Goal: Information Seeking & Learning: Learn about a topic

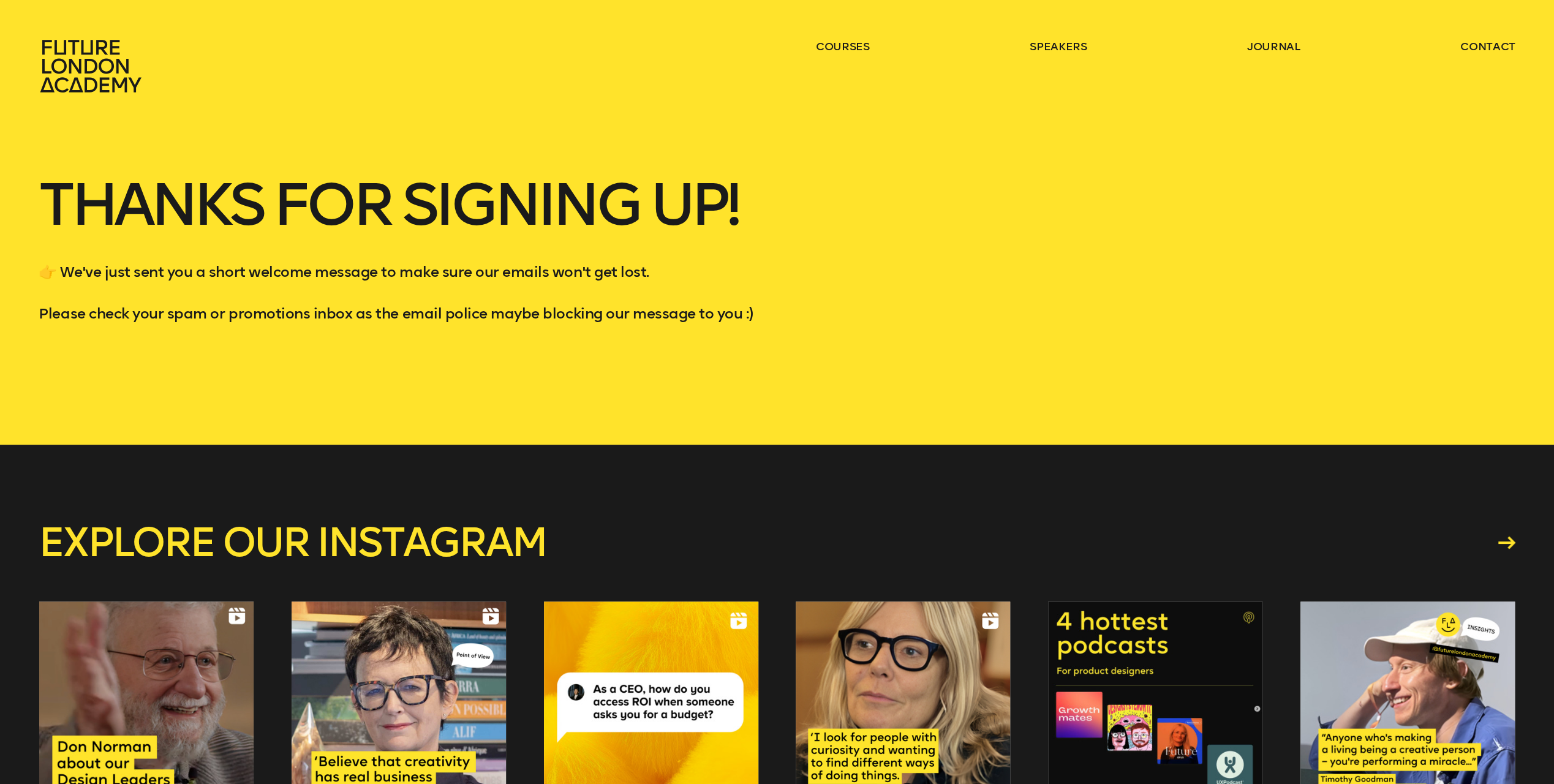
click at [843, 30] on header "courses speakers journal contact" at bounding box center [777, 46] width 1554 height 93
click at [843, 37] on header "courses speakers journal contact" at bounding box center [777, 46] width 1554 height 93
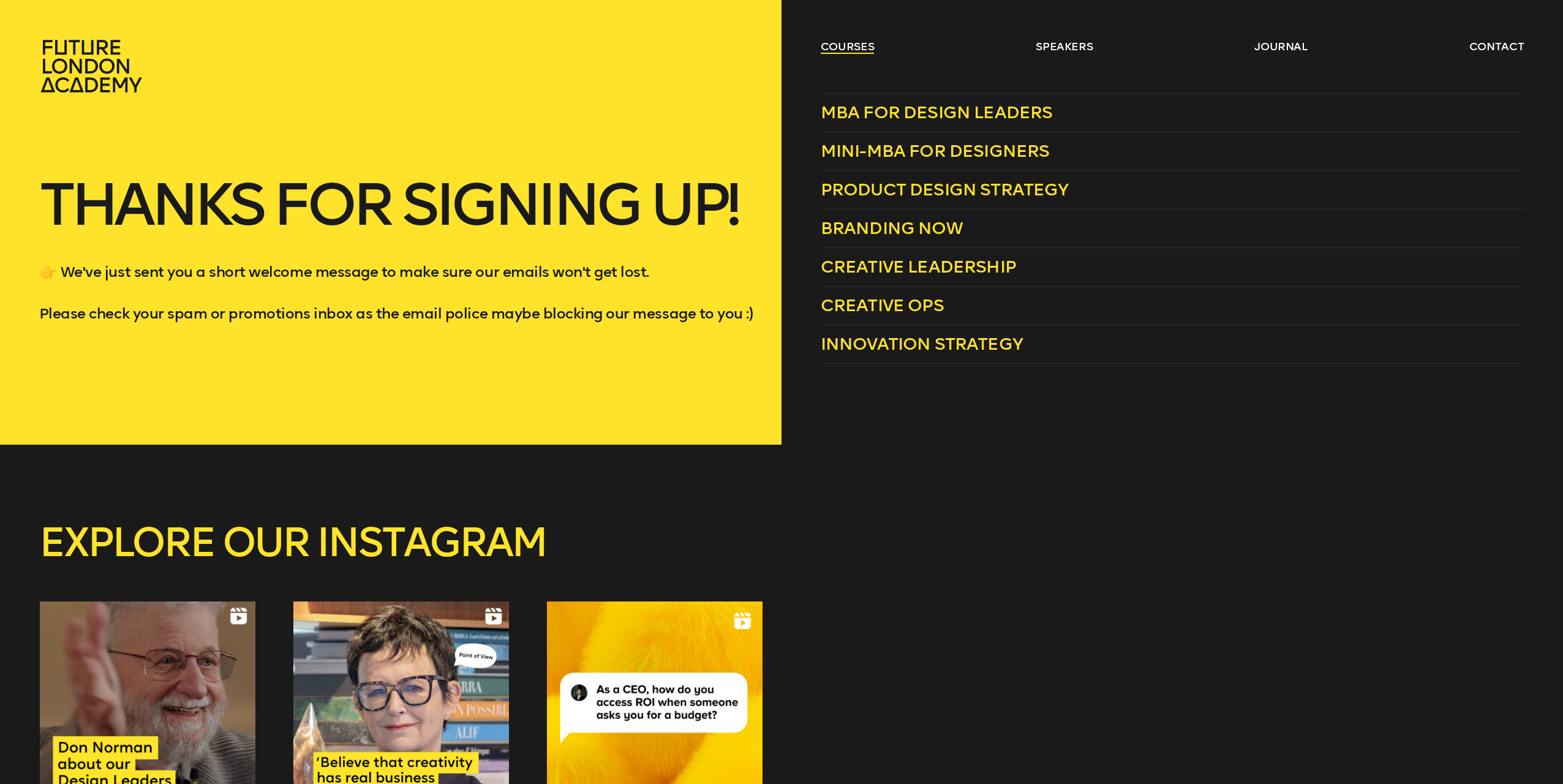
click at [838, 51] on link "courses" at bounding box center [848, 46] width 54 height 14
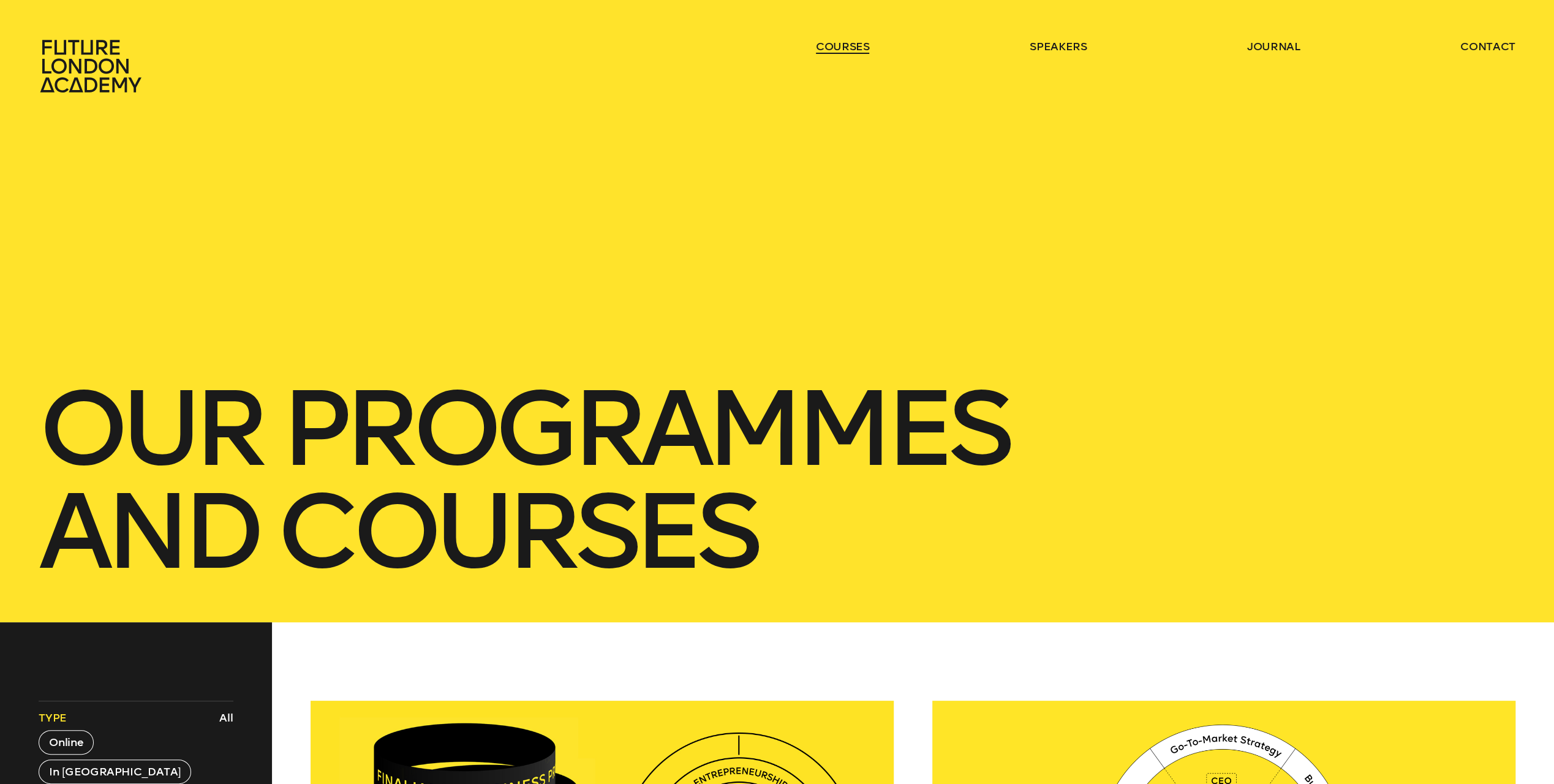
click at [839, 51] on link "courses" at bounding box center [843, 46] width 54 height 14
click at [875, 51] on ul "courses speakers journal contact" at bounding box center [1166, 66] width 700 height 54
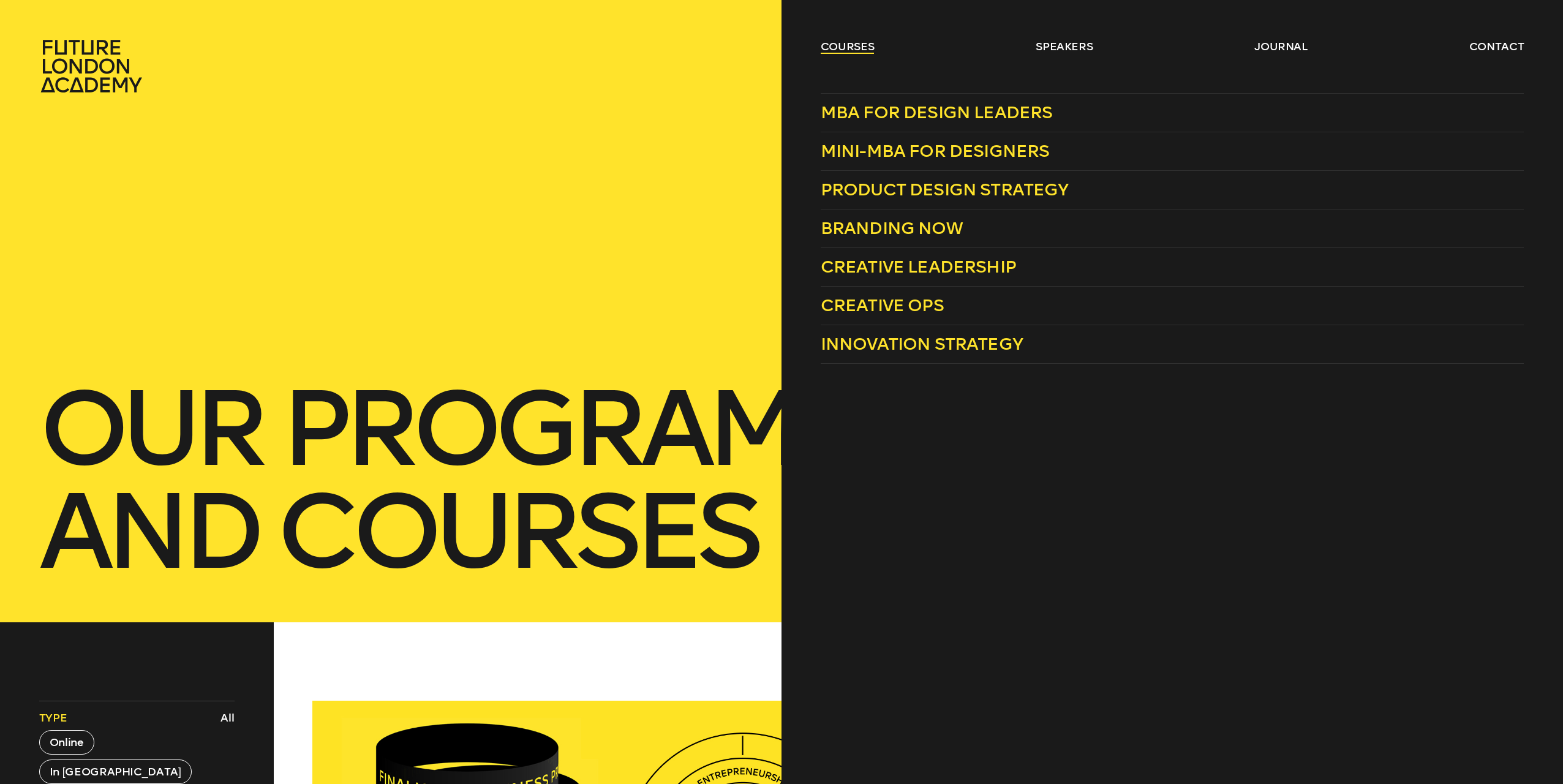
click at [843, 45] on link "courses" at bounding box center [848, 46] width 54 height 14
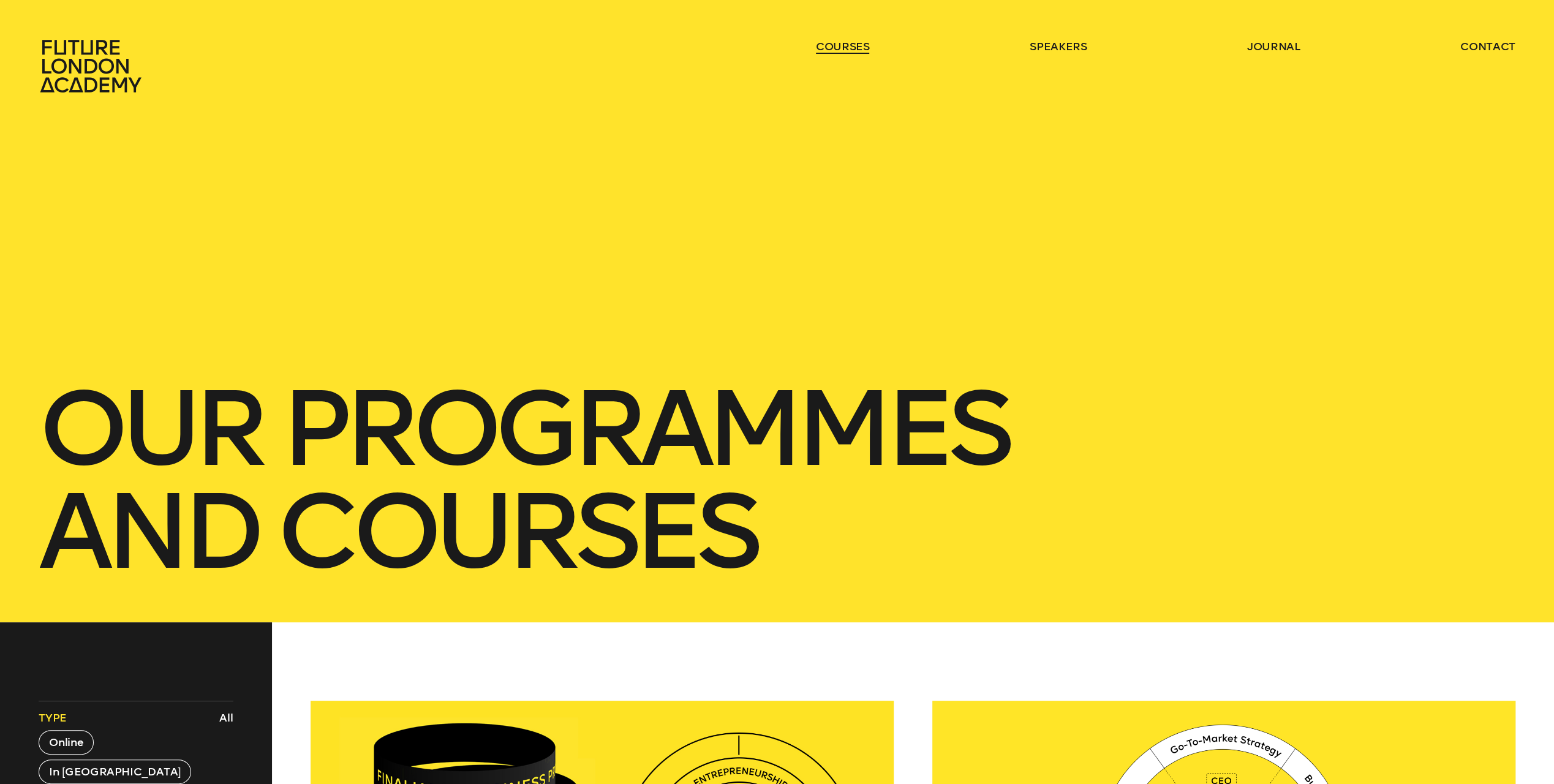
click at [843, 45] on link "courses" at bounding box center [843, 46] width 54 height 14
click at [855, 56] on ul "courses speakers journal contact" at bounding box center [1166, 66] width 700 height 54
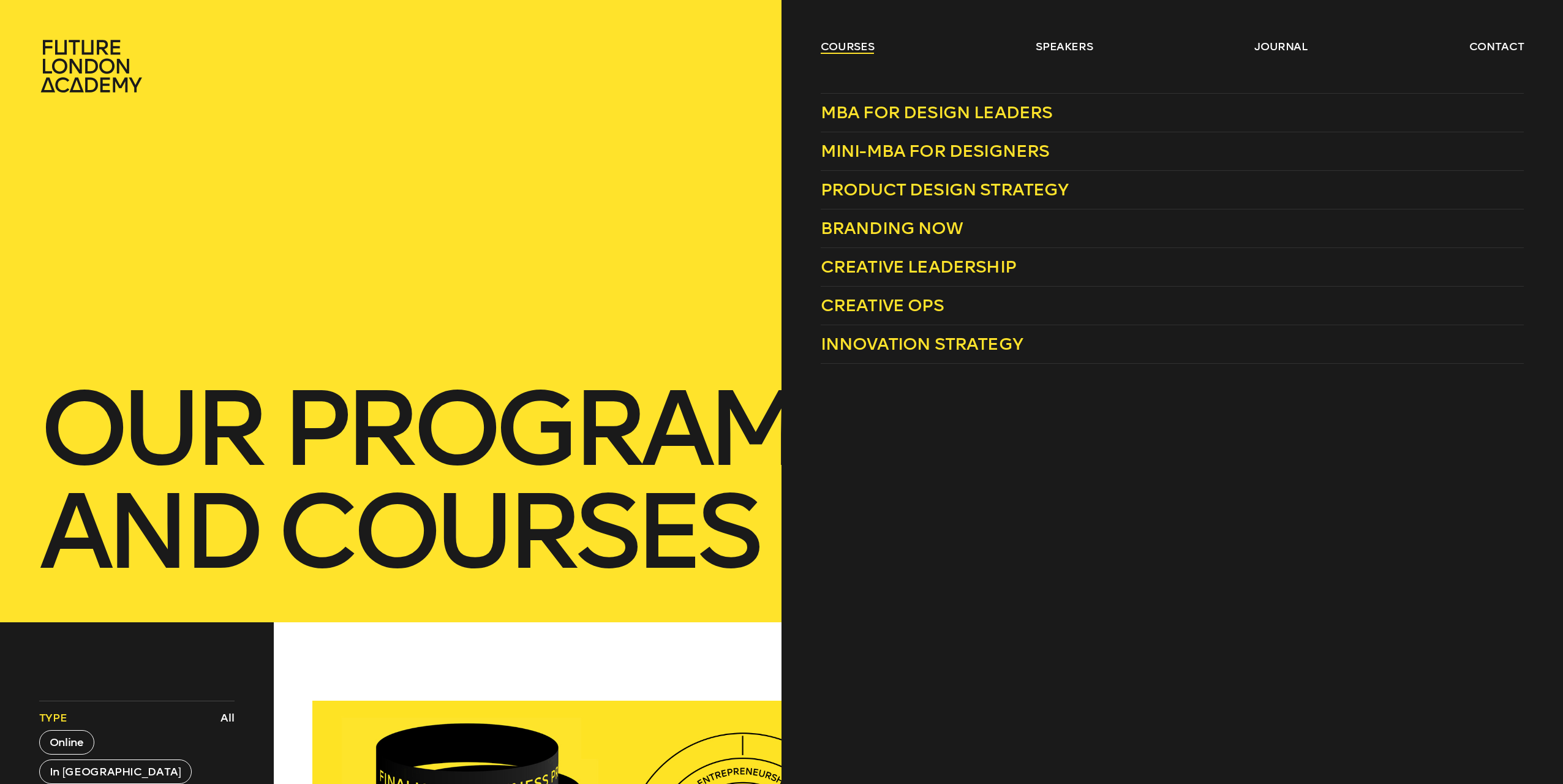
click at [830, 44] on link "courses" at bounding box center [848, 46] width 54 height 14
click at [904, 265] on span "Creative Leadership" at bounding box center [919, 266] width 195 height 20
